Goal: Transaction & Acquisition: Purchase product/service

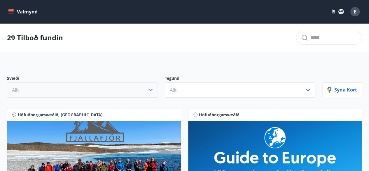
click at [151, 90] on icon "button" at bounding box center [150, 89] width 7 height 7
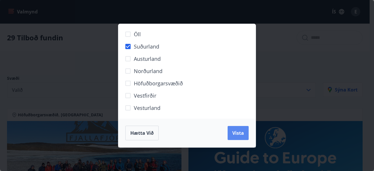
click at [235, 135] on span "Vista" at bounding box center [238, 133] width 12 height 6
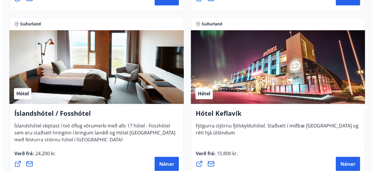
scroll to position [450, 0]
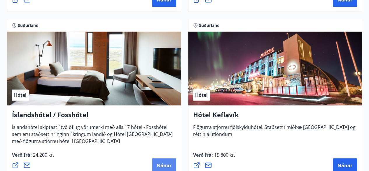
click at [166, 164] on span "Nánar" at bounding box center [164, 165] width 15 height 6
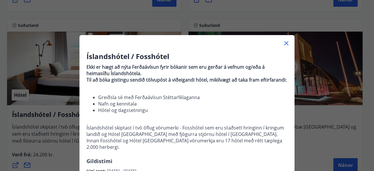
click at [290, 89] on div "Íslandshótel / Fosshótel Ekki er hægt að nýta Ferðaávísun fyrir bókanir sem eru…" at bounding box center [186, 121] width 215 height 141
click at [288, 144] on div "Íslandshótel / Fosshótel Ekki er hægt að nýta Ferðaávísun fyrir bókanir sem eru…" at bounding box center [186, 121] width 215 height 141
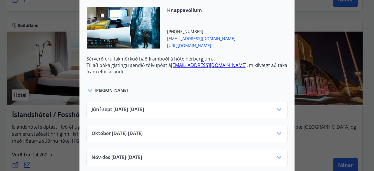
scroll to position [236, 0]
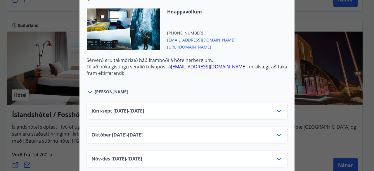
click at [277, 107] on icon at bounding box center [278, 110] width 7 height 7
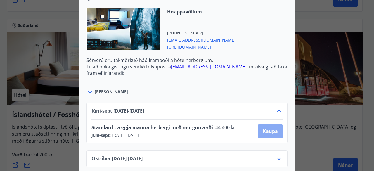
click at [269, 128] on span "Kaupa" at bounding box center [269, 131] width 15 height 6
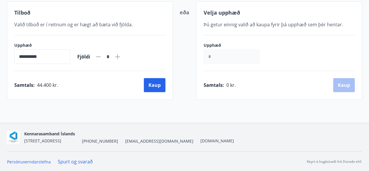
scroll to position [116, 0]
click at [120, 57] on icon at bounding box center [117, 56] width 5 height 5
type input "*"
click at [157, 85] on button "Kaup" at bounding box center [155, 85] width 22 height 14
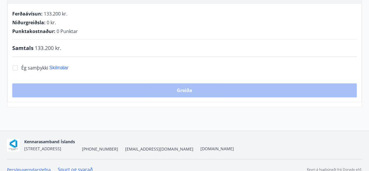
scroll to position [116, 0]
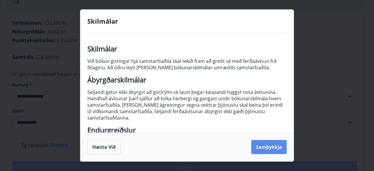
click at [273, 148] on button "Samþykkja" at bounding box center [268, 147] width 35 height 14
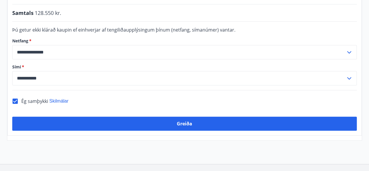
scroll to position [159, 0]
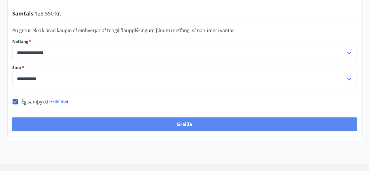
click at [186, 117] on button "Greiða" at bounding box center [184, 124] width 345 height 14
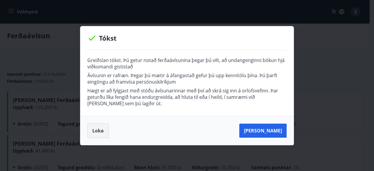
click at [102, 129] on button "Loka" at bounding box center [97, 130] width 21 height 15
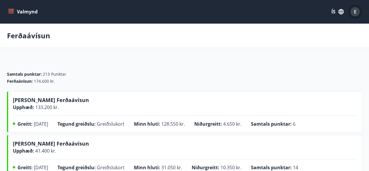
click at [354, 12] on span "E" at bounding box center [355, 11] width 3 height 6
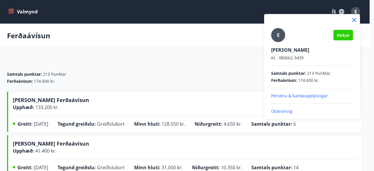
click at [282, 109] on p "Útskráning" at bounding box center [312, 111] width 82 height 6
